Goal: Find specific page/section: Find specific page/section

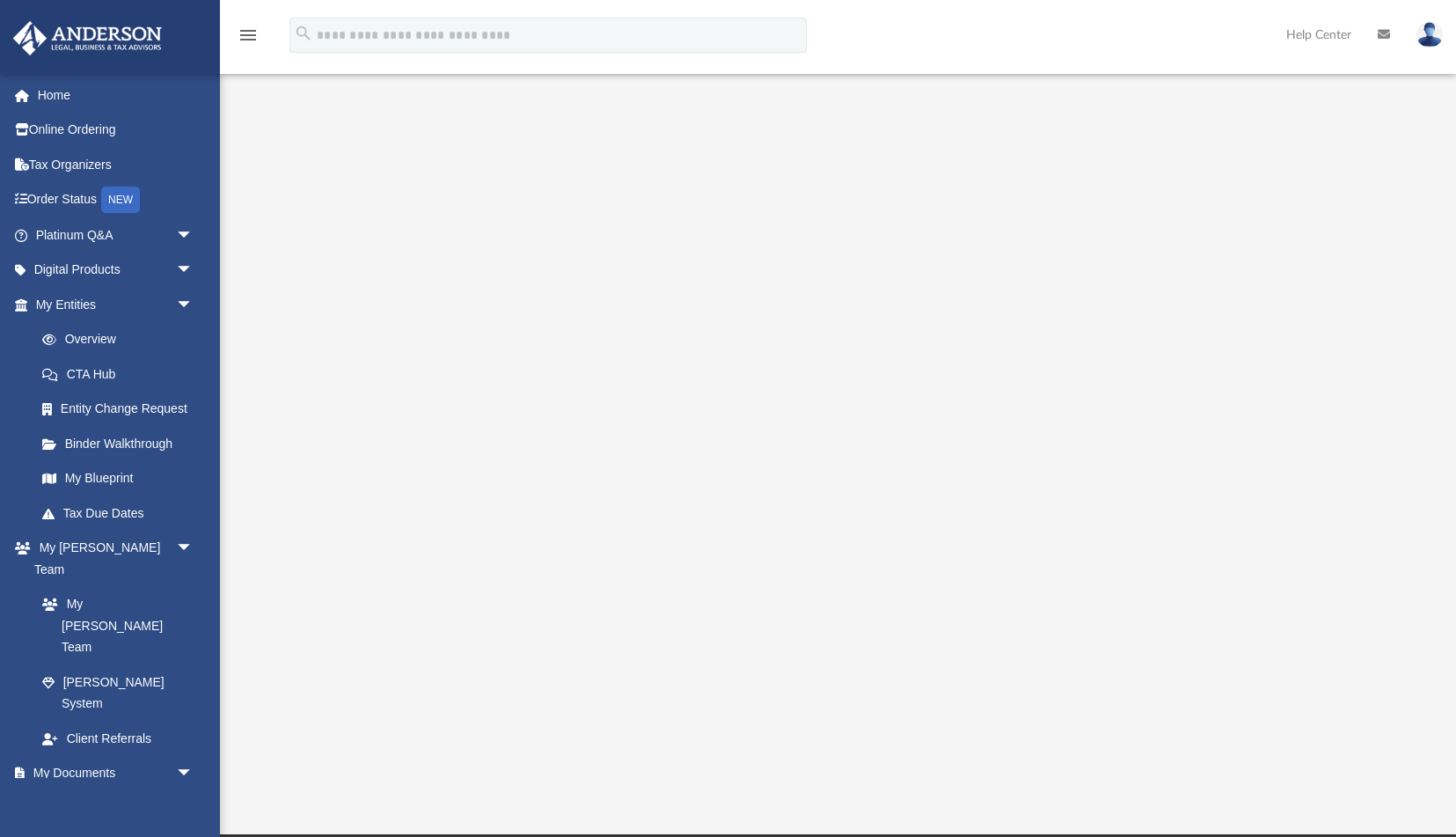
scroll to position [80, 0]
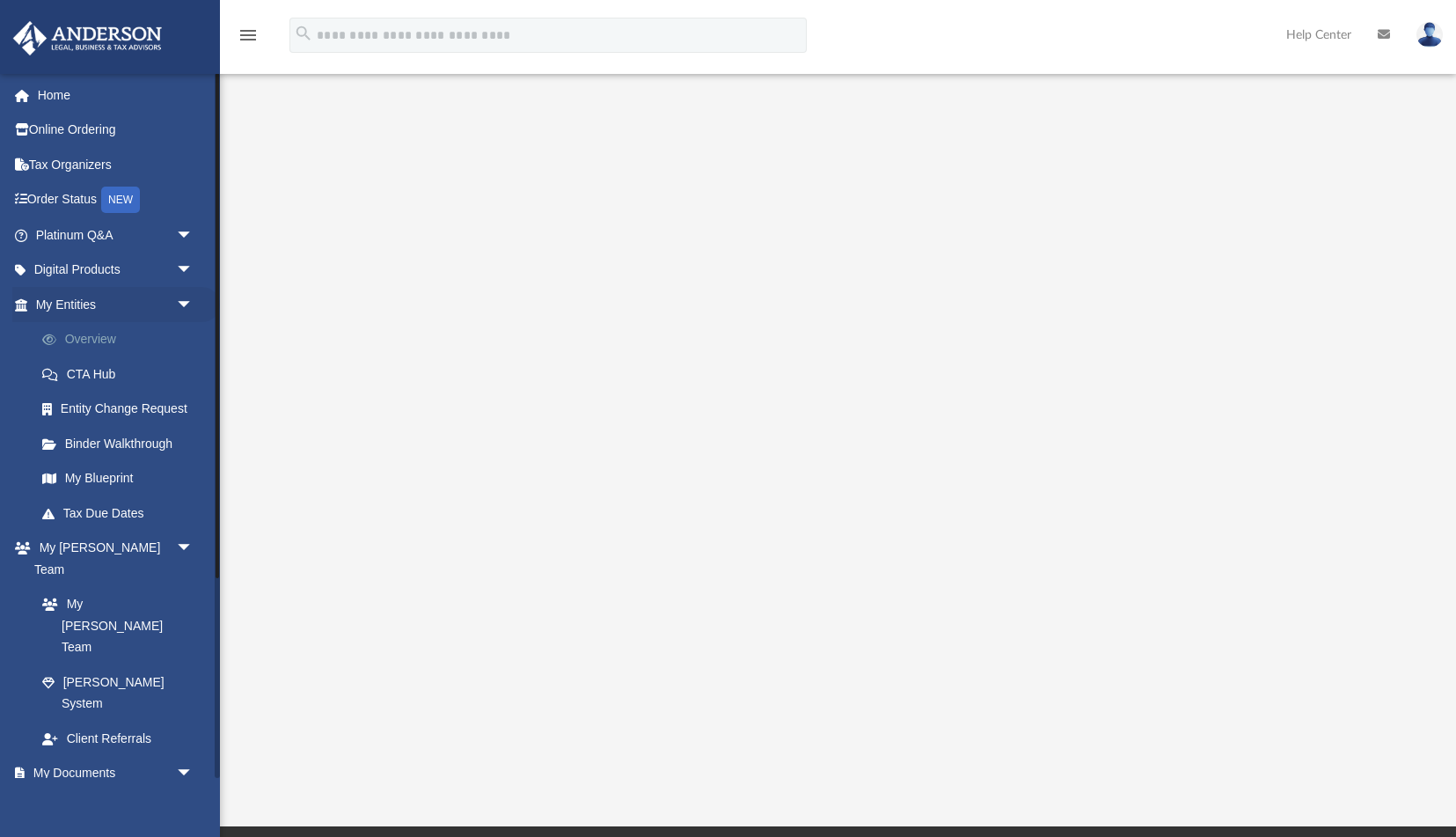
click at [108, 346] on link "Overview" at bounding box center [122, 339] width 195 height 35
click at [111, 347] on link "Overview" at bounding box center [122, 339] width 195 height 35
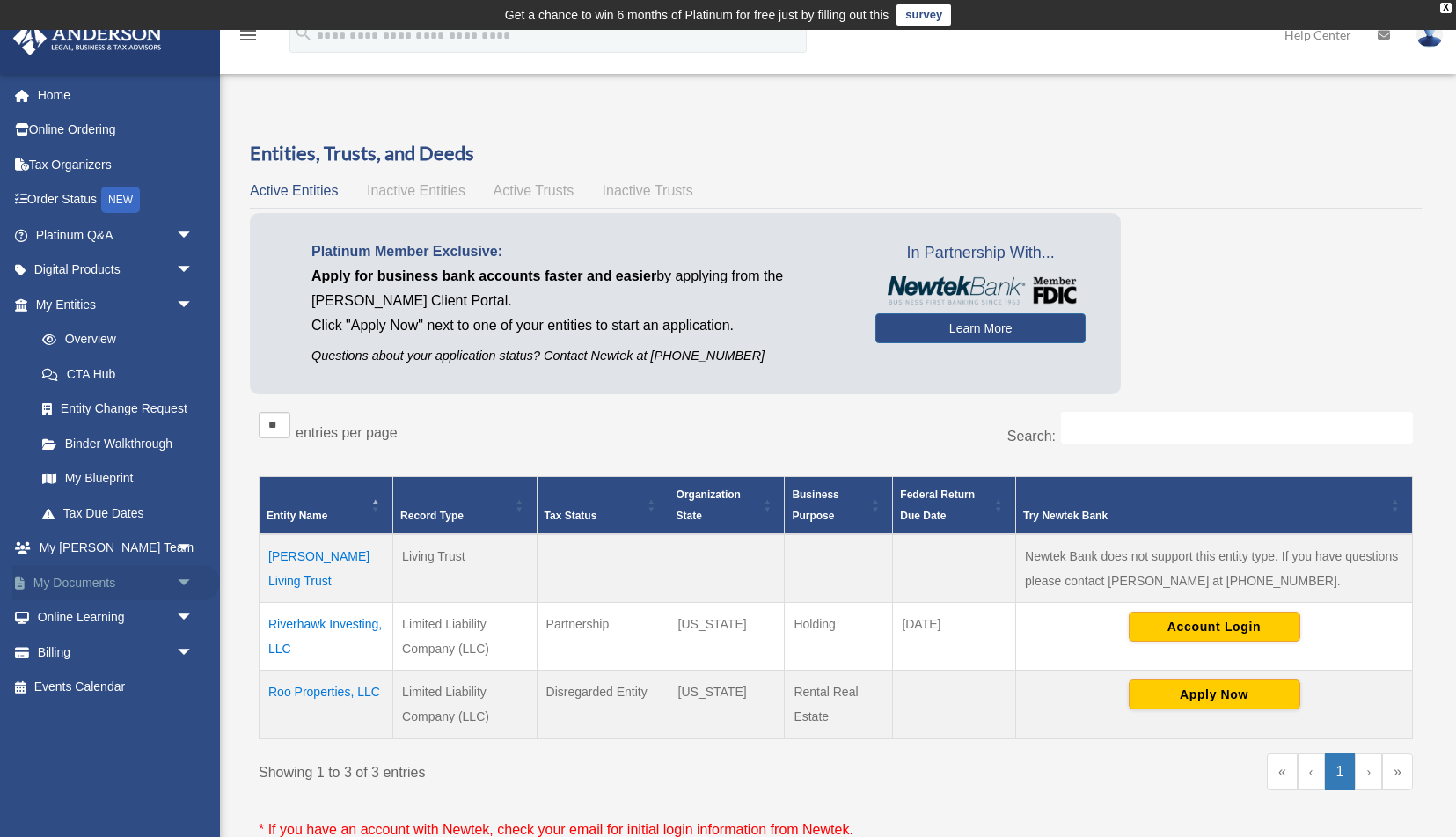
click at [90, 581] on link "My Documents arrow_drop_down" at bounding box center [115, 582] width 208 height 35
click at [182, 588] on span "arrow_drop_down" at bounding box center [193, 583] width 35 height 36
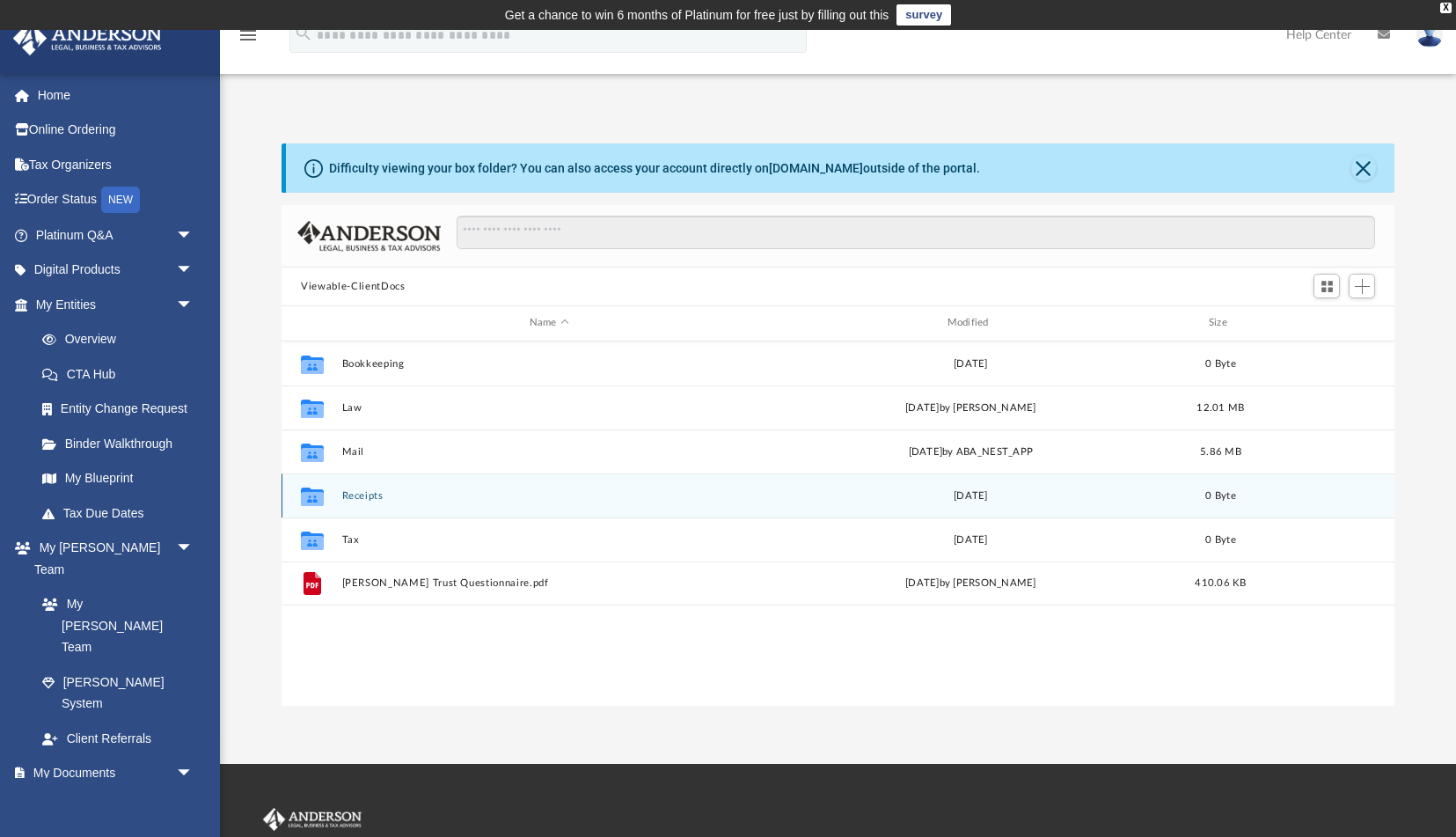
scroll to position [399, 1113]
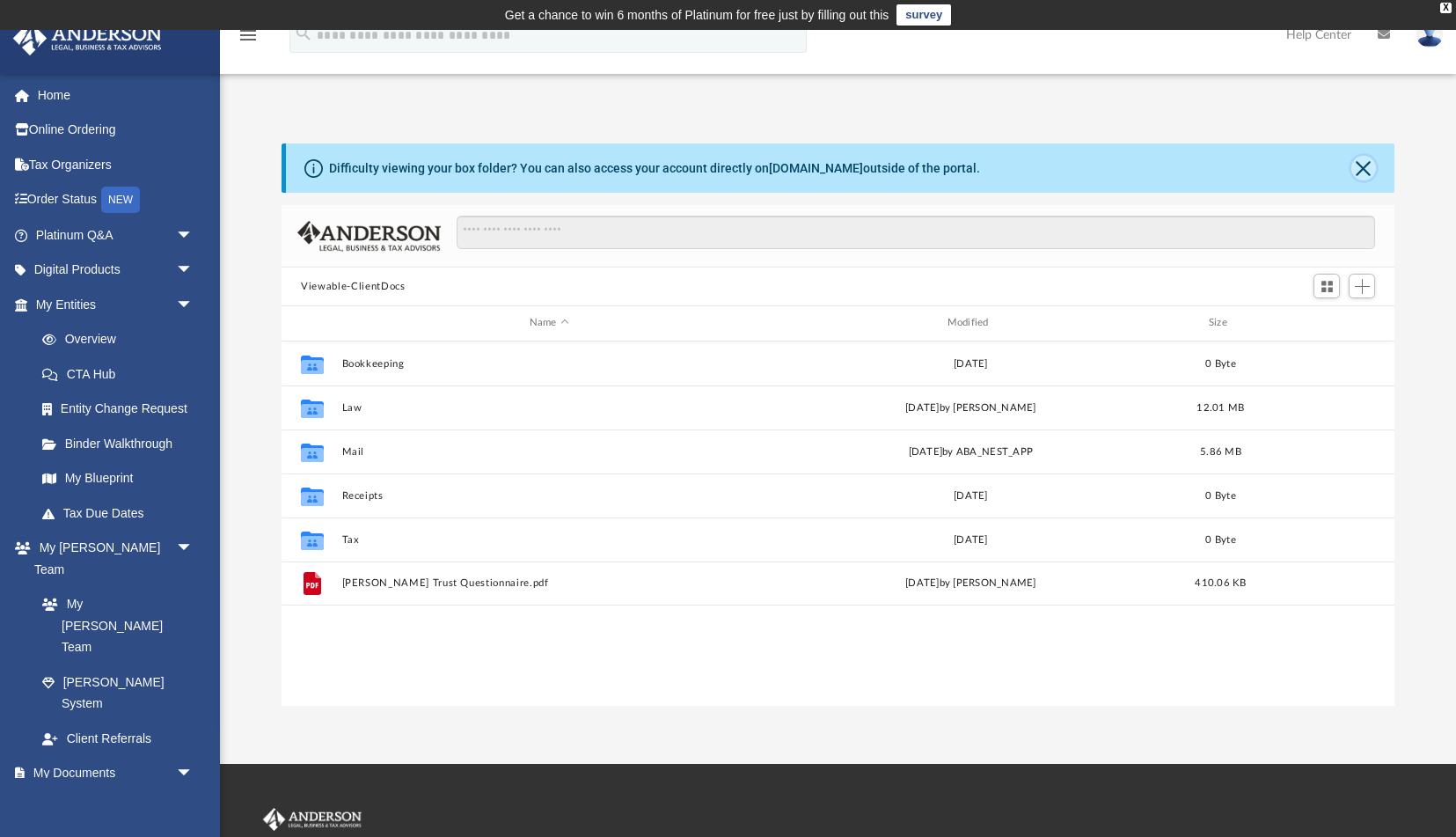
click at [1365, 163] on button "Close" at bounding box center [1363, 167] width 25 height 25
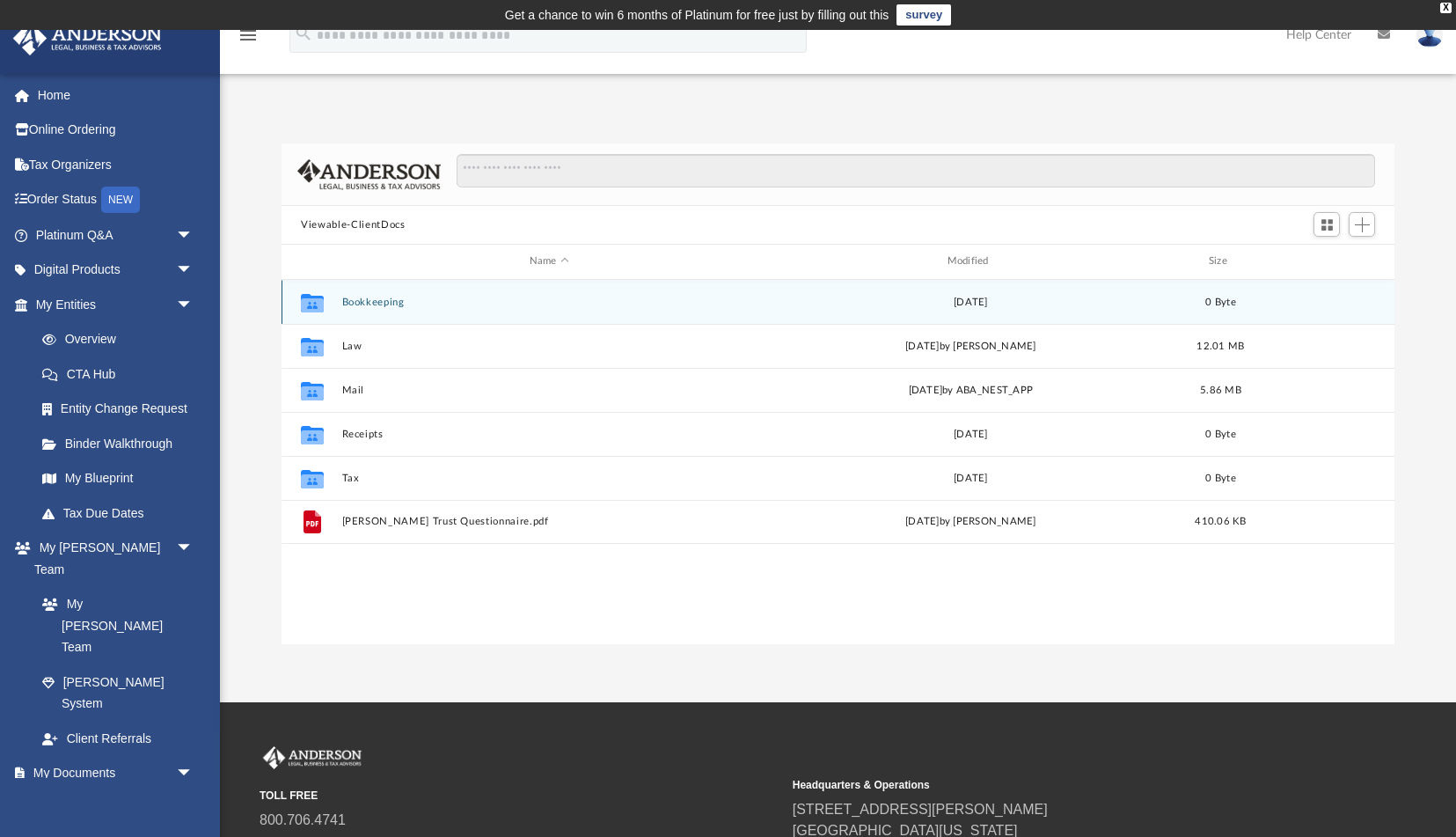
click at [385, 307] on button "Bookkeeping" at bounding box center [549, 302] width 414 height 11
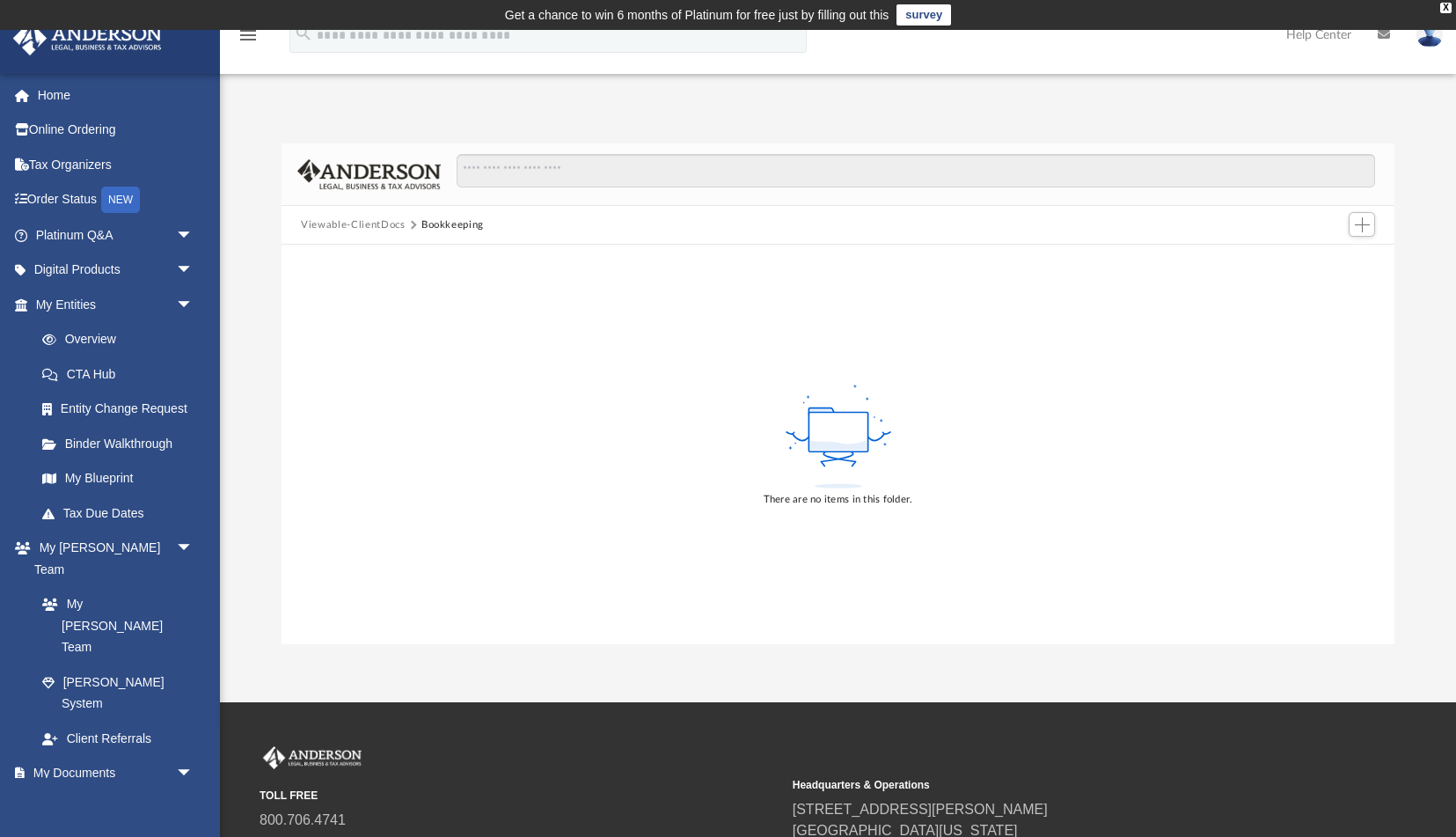
click at [340, 224] on button "Viewable-ClientDocs" at bounding box center [352, 225] width 104 height 16
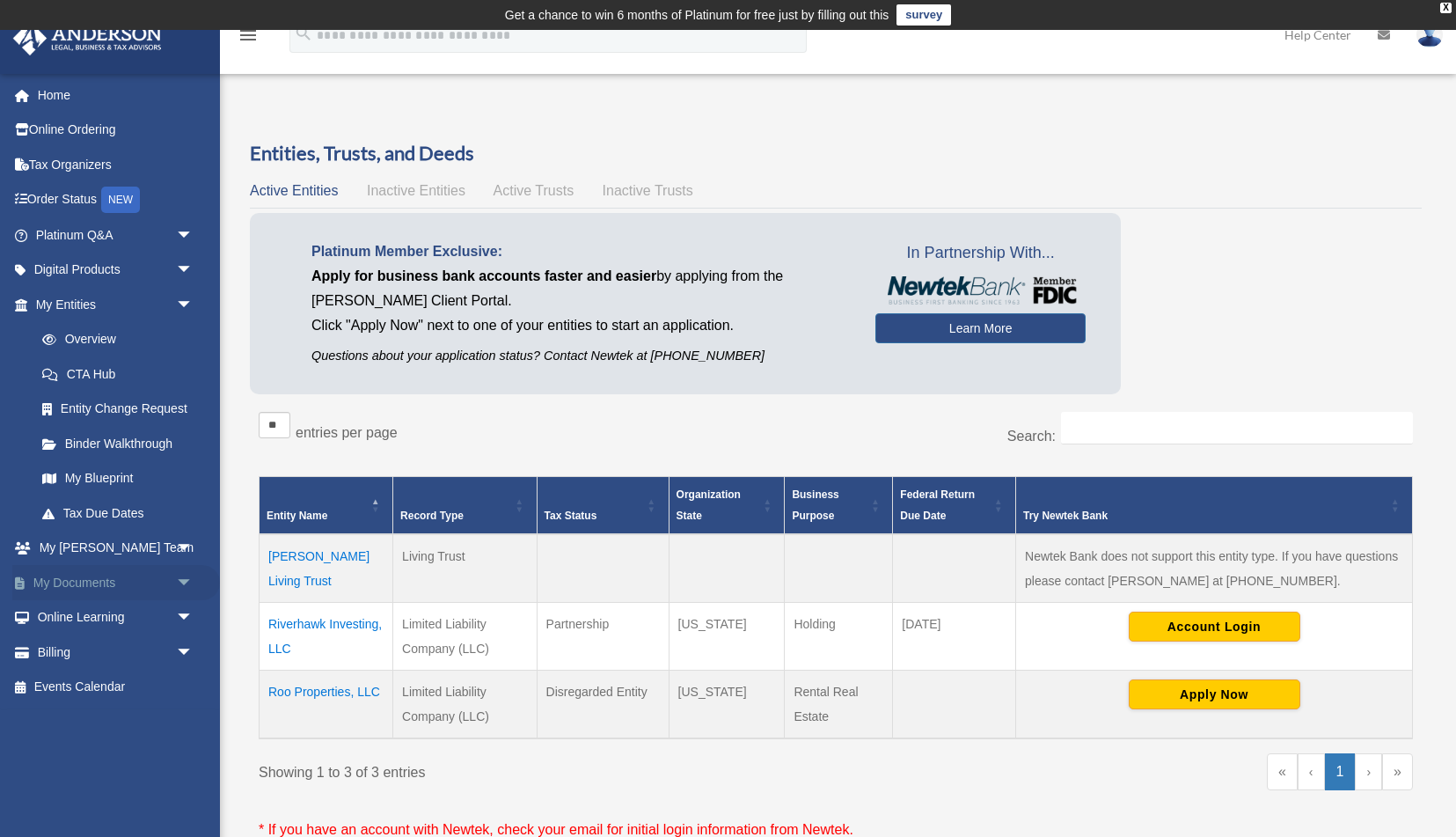
click at [106, 578] on link "My Documents arrow_drop_down" at bounding box center [115, 582] width 208 height 35
